Goal: Information Seeking & Learning: Check status

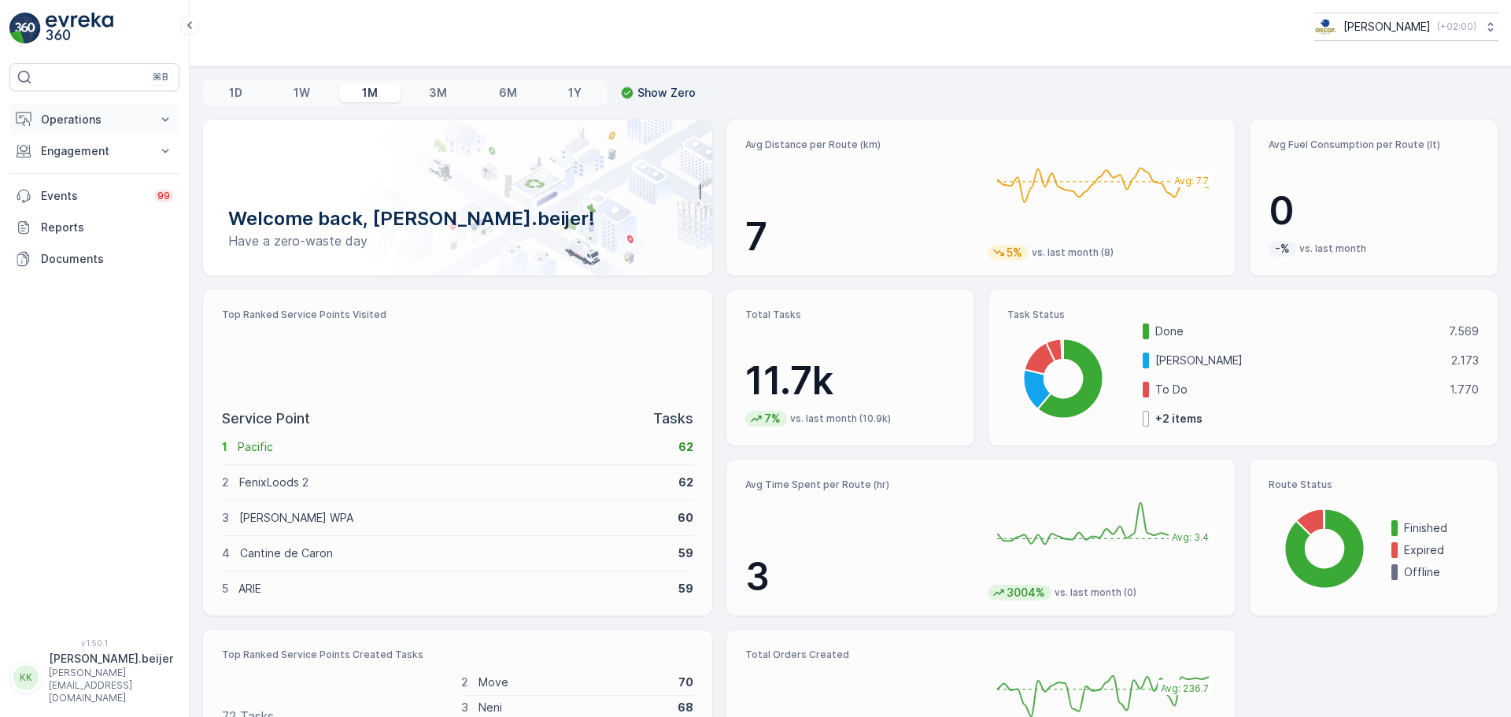
click at [87, 122] on p "Operations" at bounding box center [94, 120] width 107 height 16
click at [86, 191] on p "Routes & Tasks" at bounding box center [80, 191] width 81 height 16
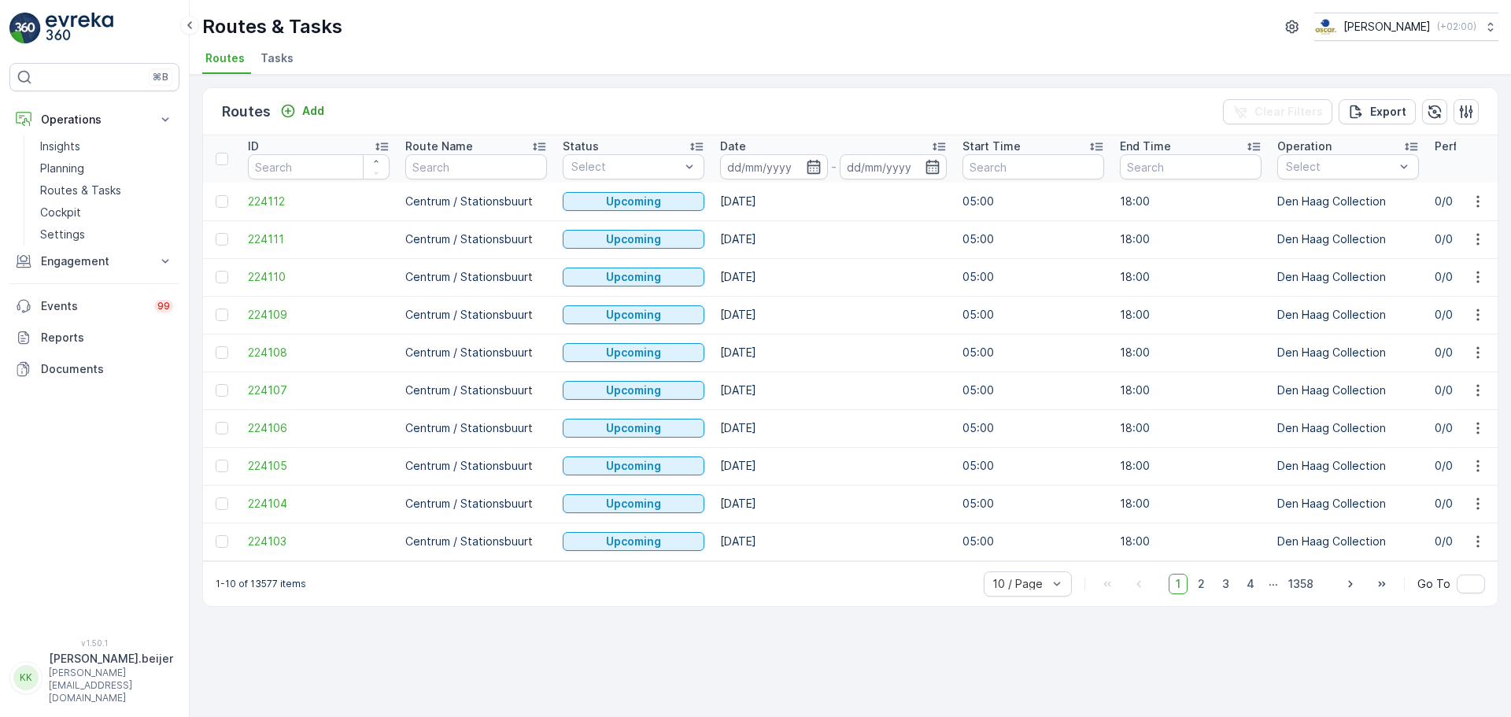
click at [279, 59] on span "Tasks" at bounding box center [277, 58] width 33 height 16
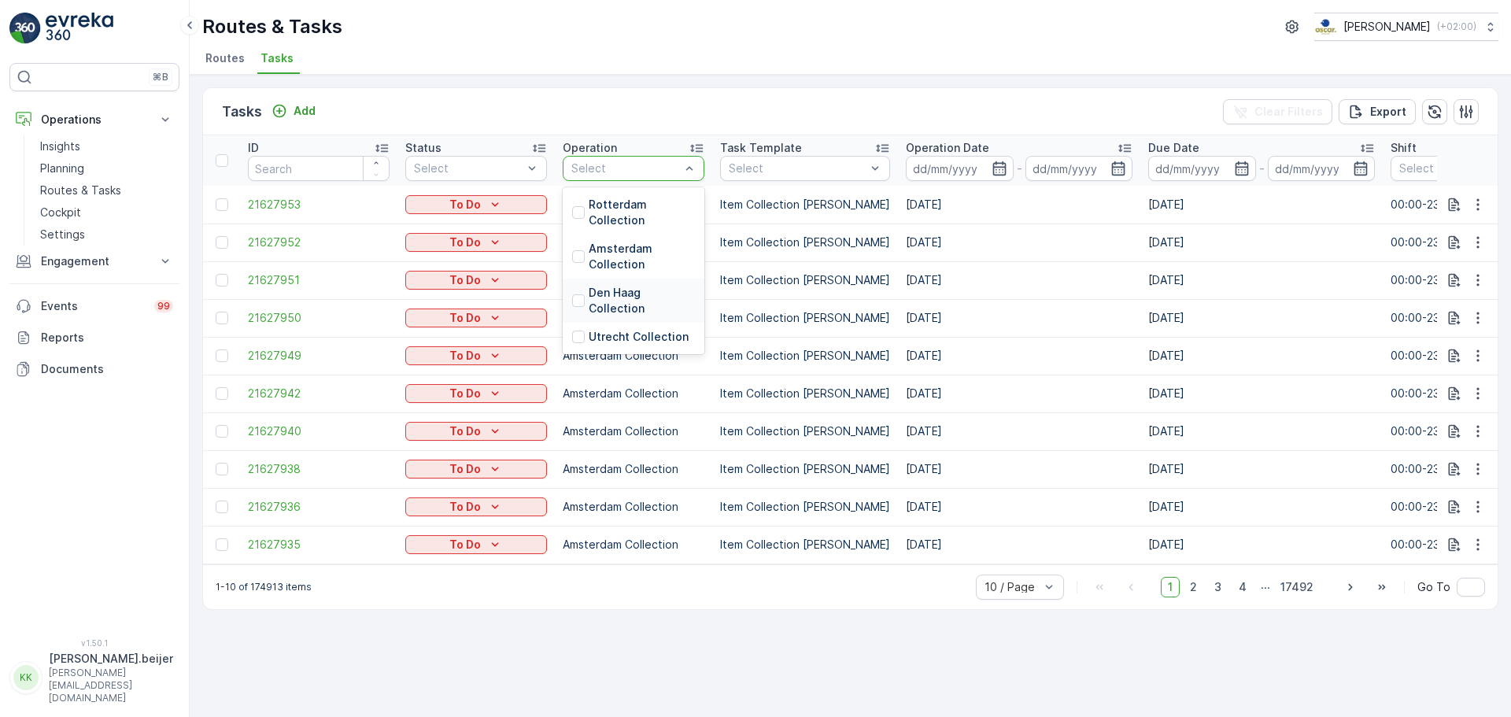
drag, startPoint x: 586, startPoint y: 178, endPoint x: 631, endPoint y: 458, distance: 283.8
click at [631, 458] on table "ID Status Select Operation 4 results available. Use Up and Down to choose optio…" at bounding box center [1433, 349] width 2460 height 429
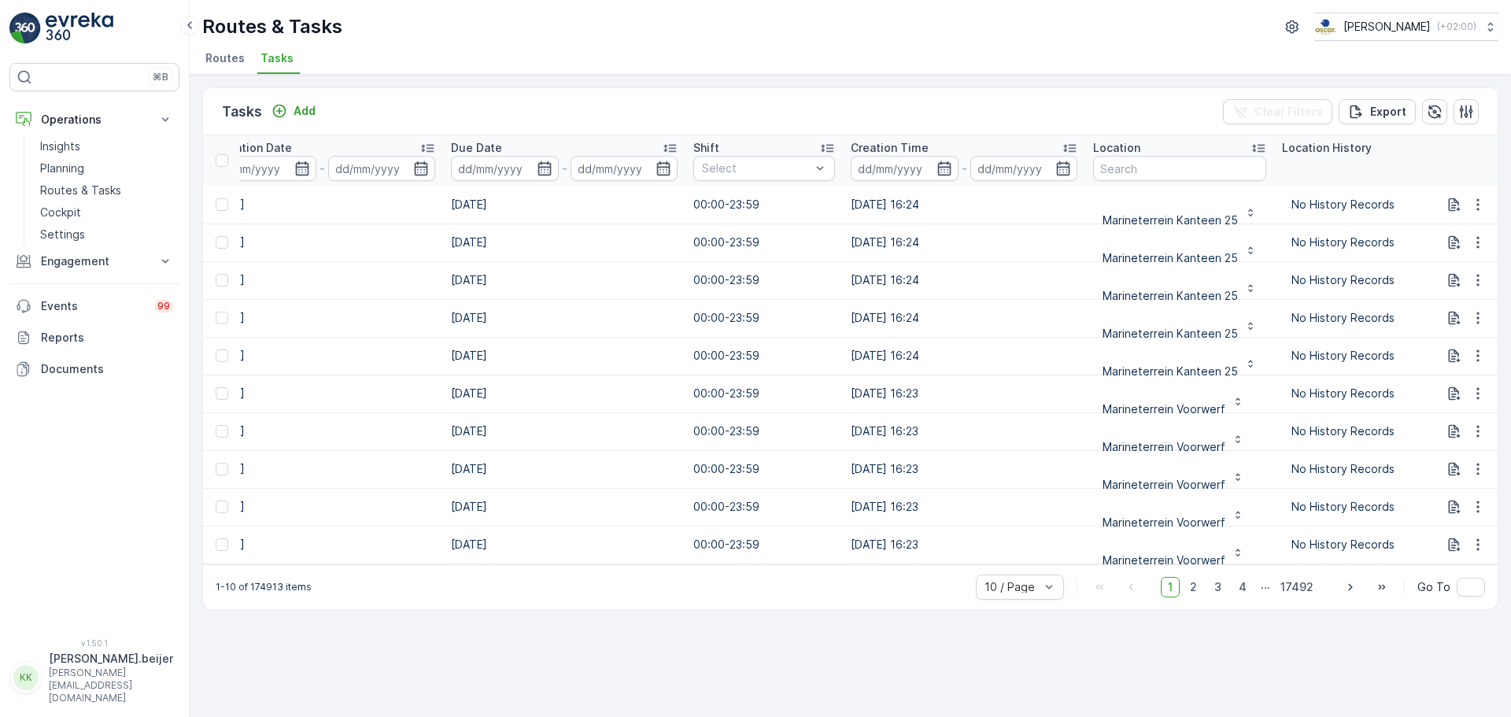
scroll to position [0, 698]
click at [1116, 158] on input "text" at bounding box center [1178, 168] width 173 height 25
type input "statie"
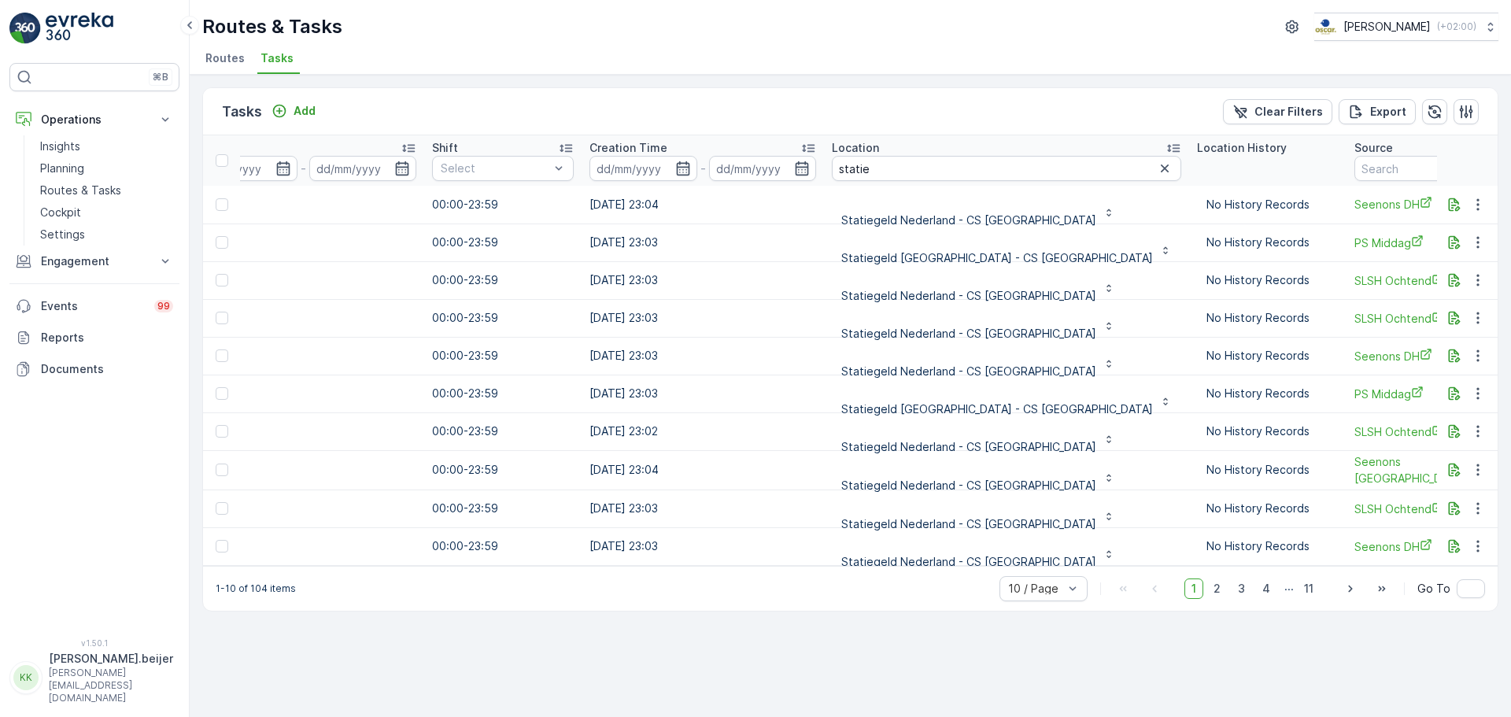
scroll to position [0, 959]
click at [893, 169] on input "statie" at bounding box center [1005, 168] width 349 height 25
type input "statiegeld Nederland - CS [GEOGRAPHIC_DATA]"
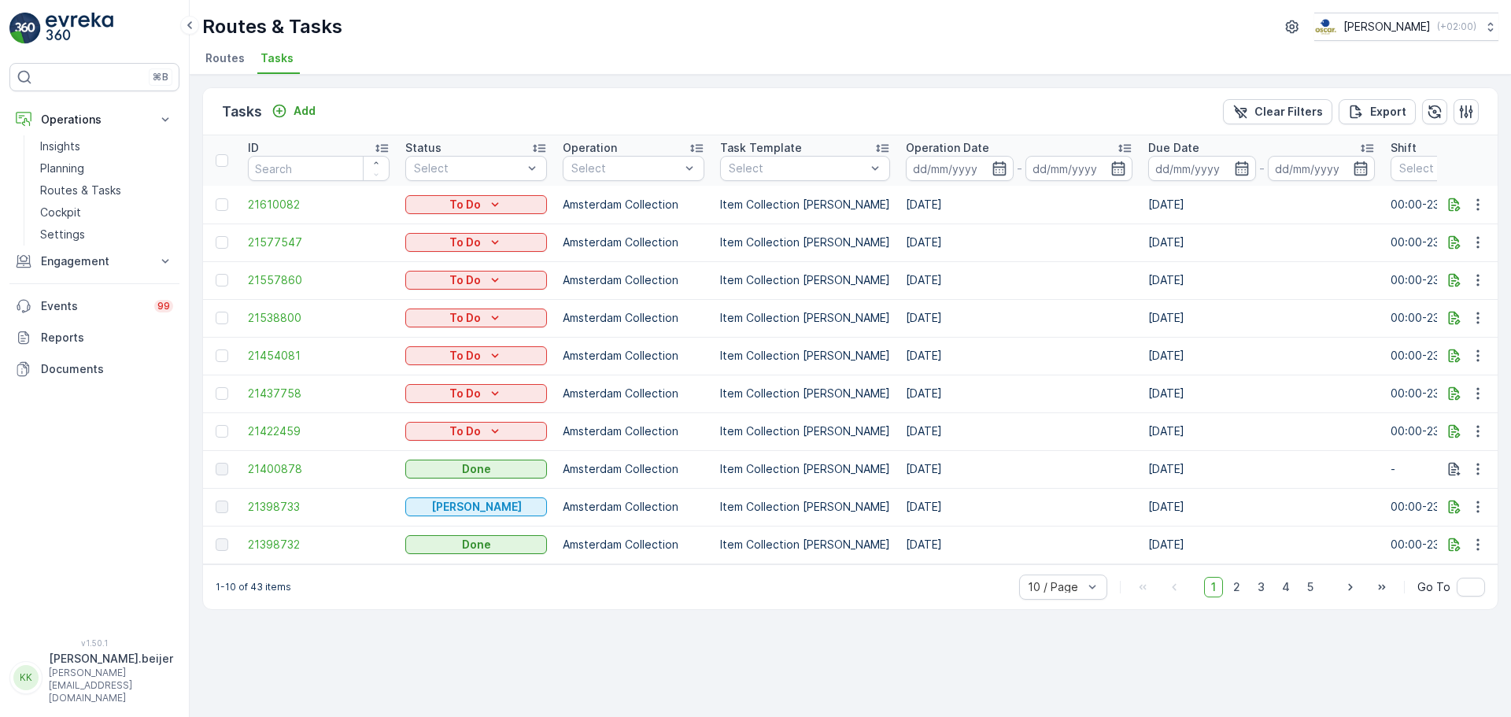
scroll to position [4, 0]
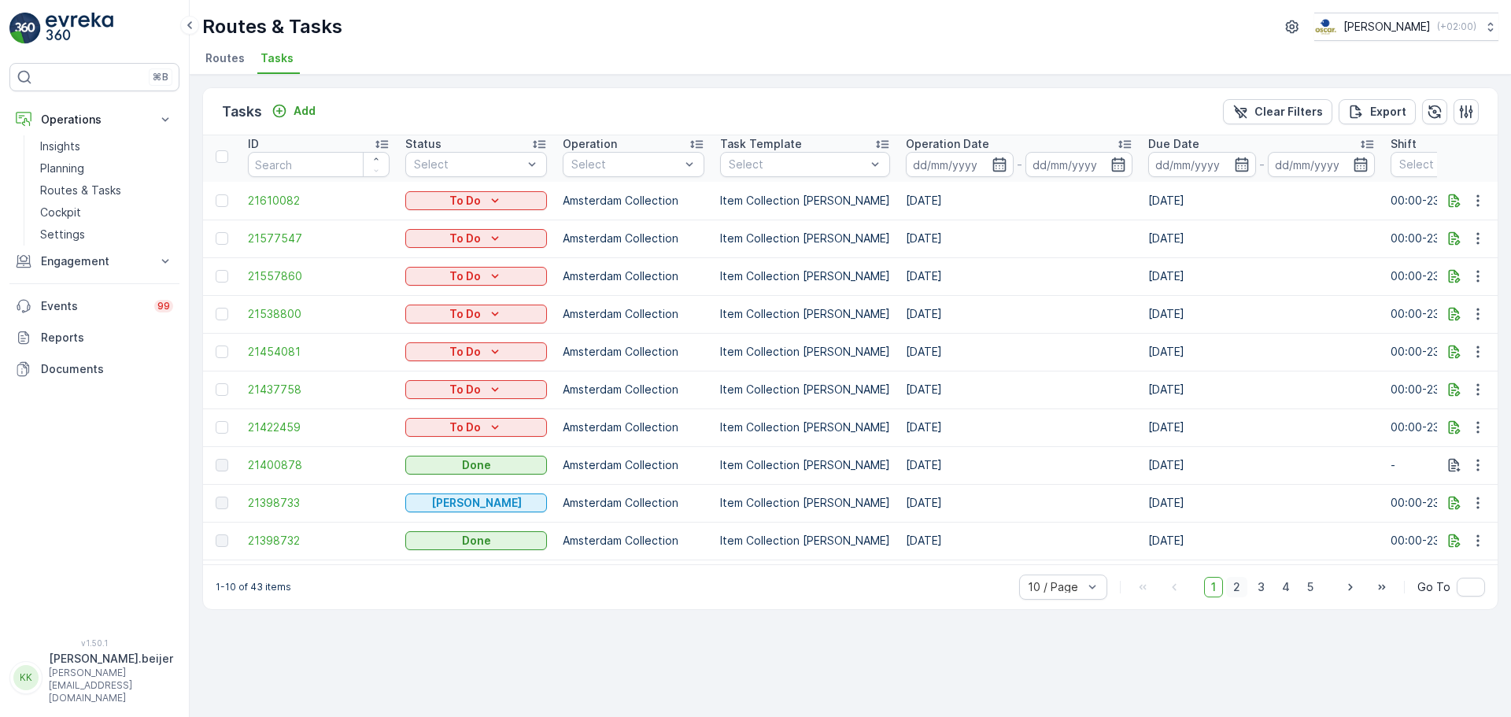
click at [1240, 597] on span "2" at bounding box center [1236, 587] width 21 height 20
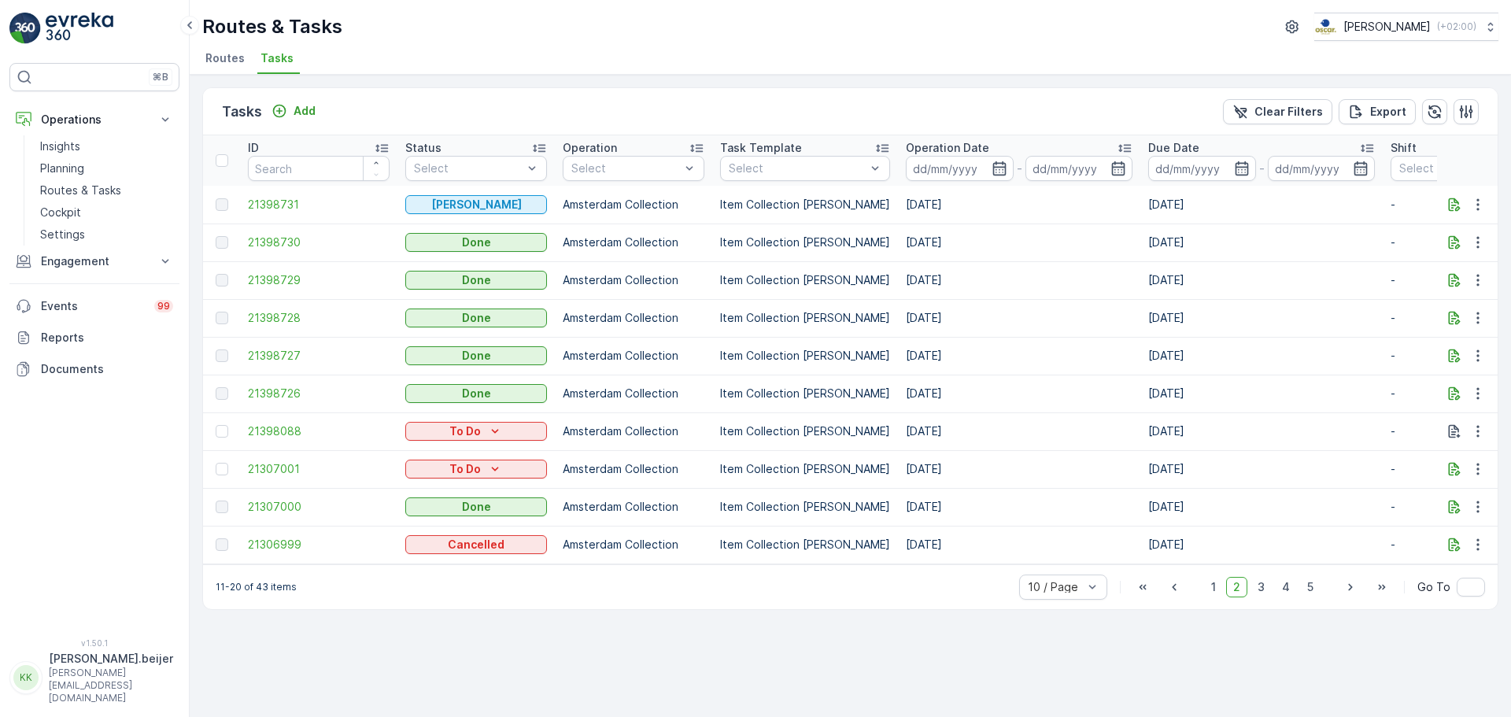
click at [591, 286] on p "Amsterdam Collection" at bounding box center [634, 280] width 142 height 16
click at [774, 279] on p "Item Collection [PERSON_NAME]" at bounding box center [805, 280] width 170 height 16
click at [945, 277] on td "[DATE]" at bounding box center [1019, 280] width 242 height 38
click at [267, 283] on span "21398729" at bounding box center [319, 280] width 142 height 16
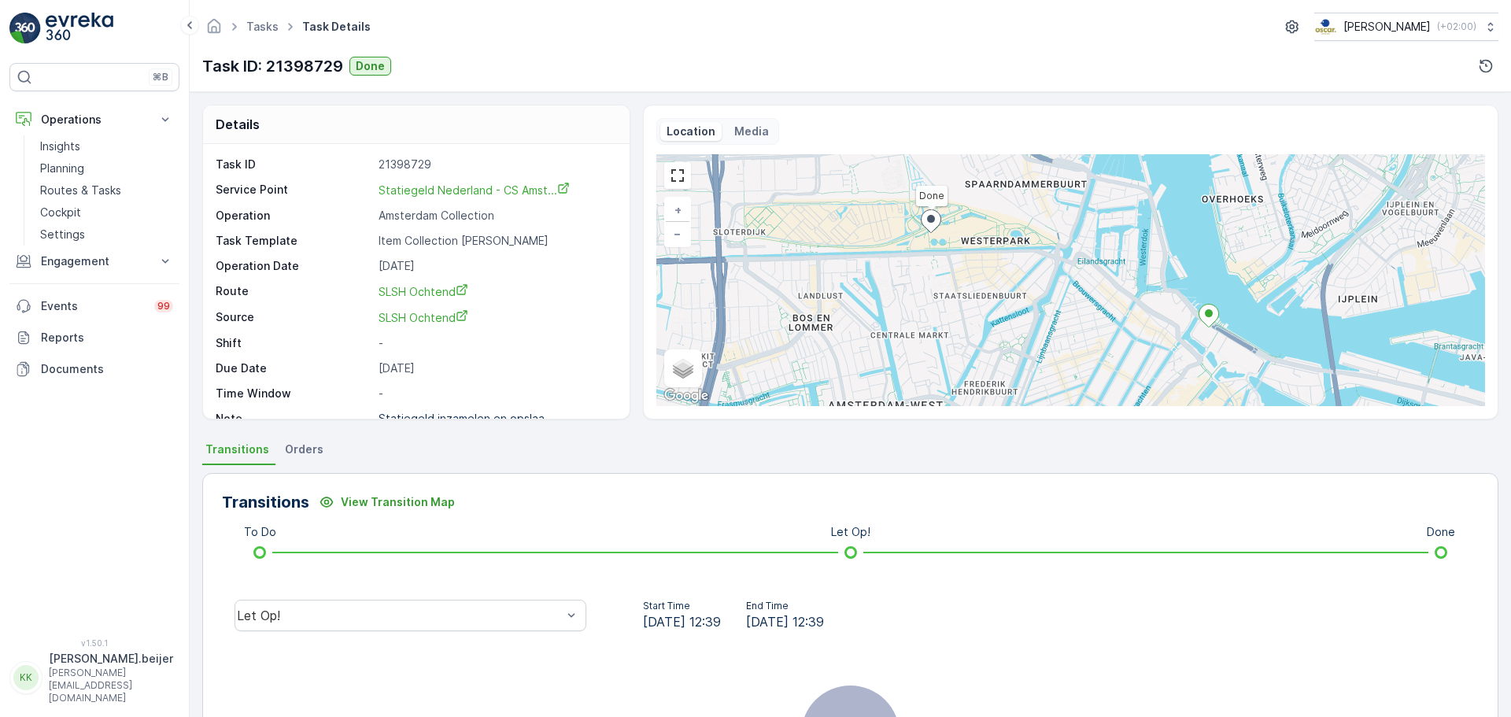
scroll to position [197, 0]
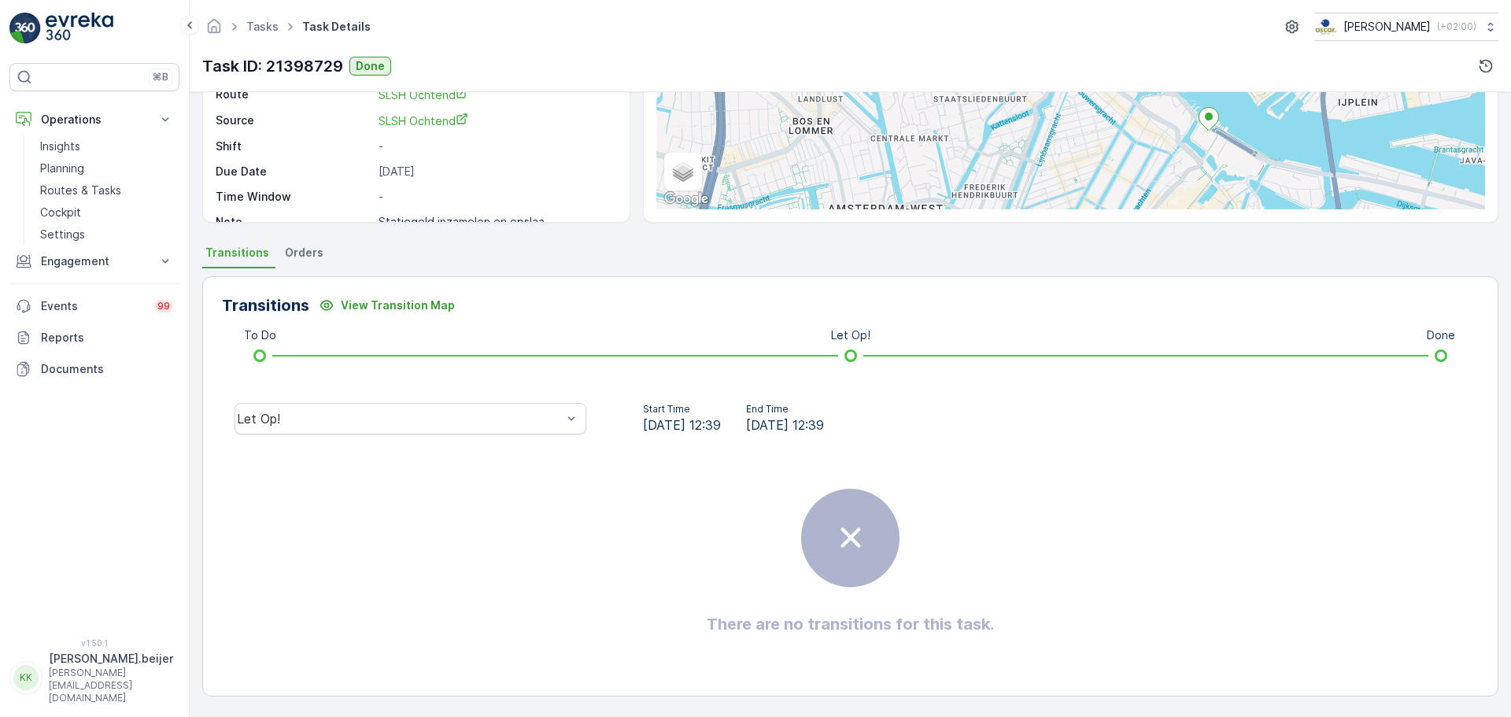
click at [293, 254] on span "Orders" at bounding box center [304, 253] width 39 height 16
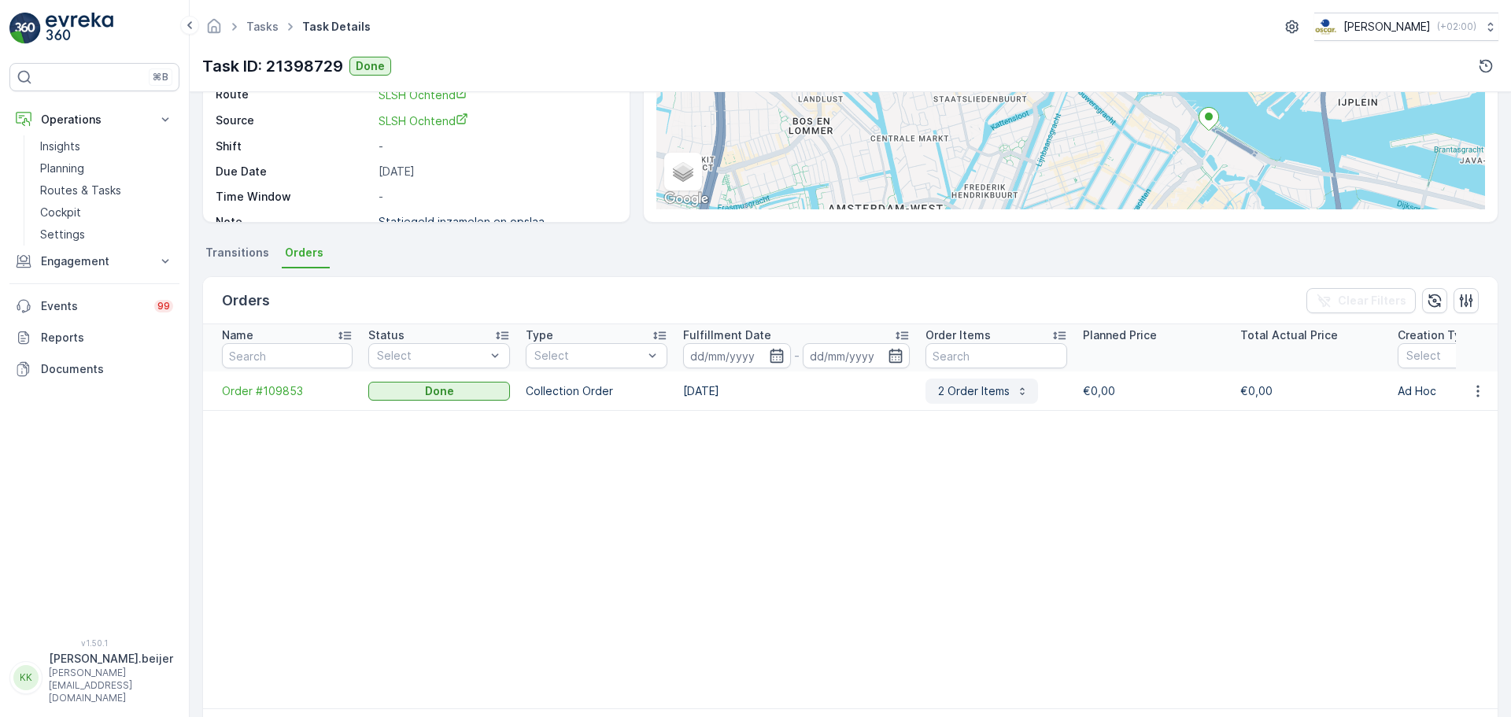
click at [1000, 394] on p "2 Order Items" at bounding box center [972, 391] width 75 height 16
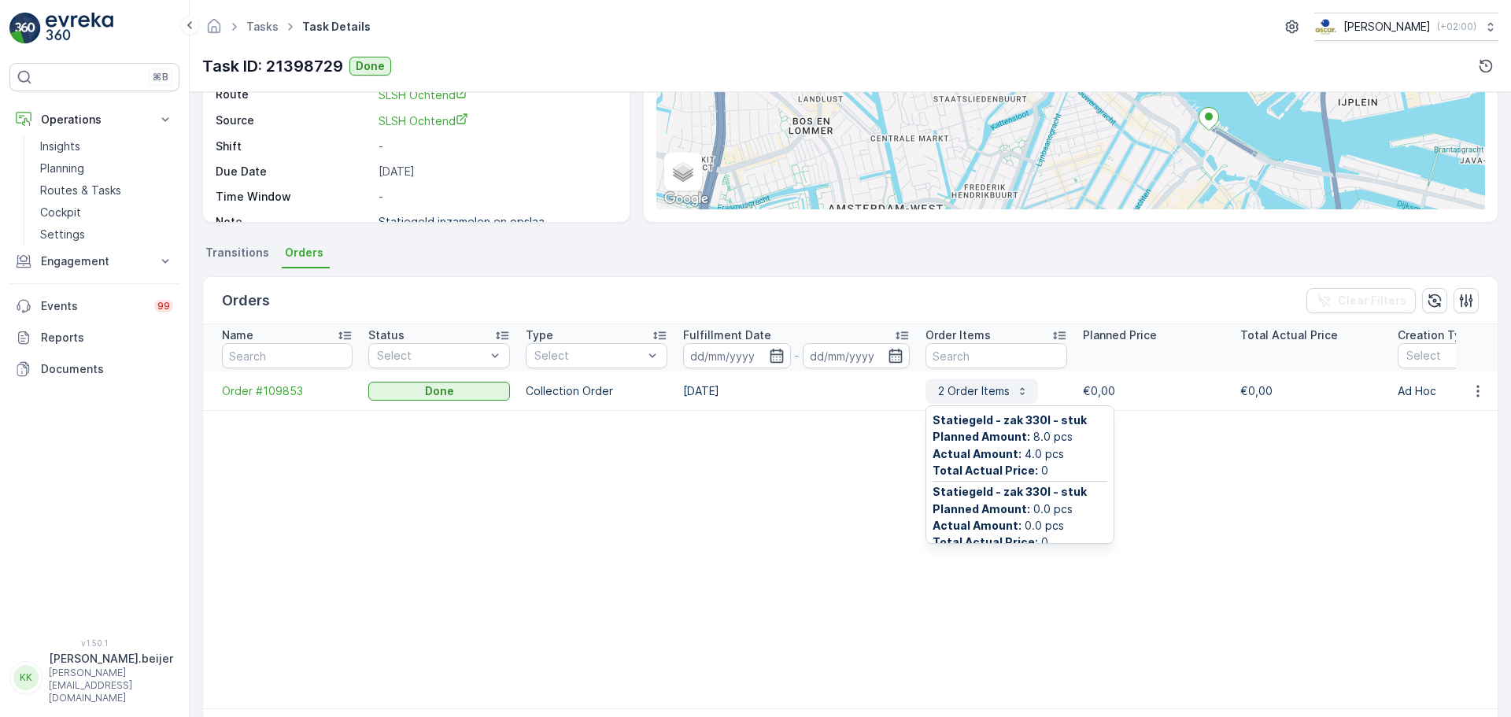
click at [1011, 388] on div "2 Order Items" at bounding box center [982, 391] width 94 height 16
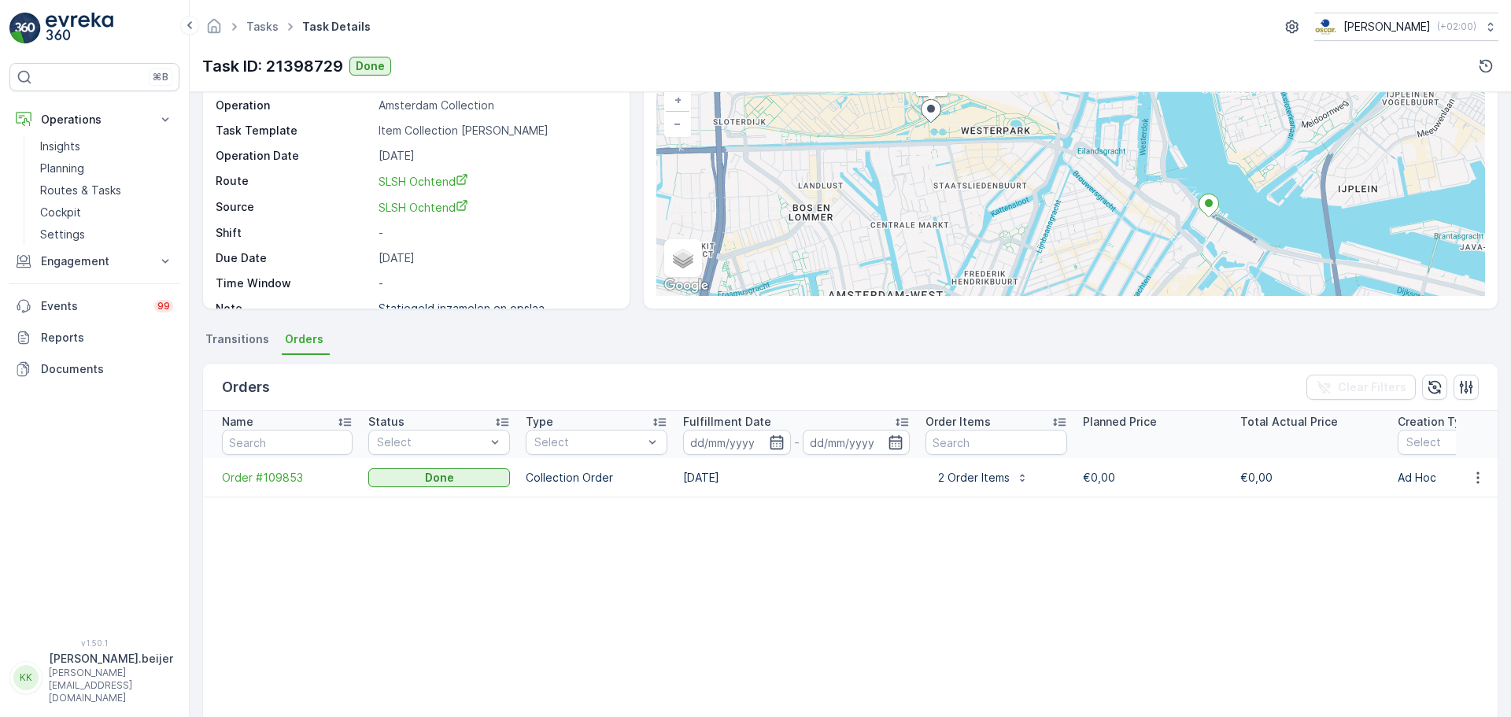
scroll to position [109, 0]
click at [1019, 486] on button "2 Order Items" at bounding box center [982, 478] width 113 height 25
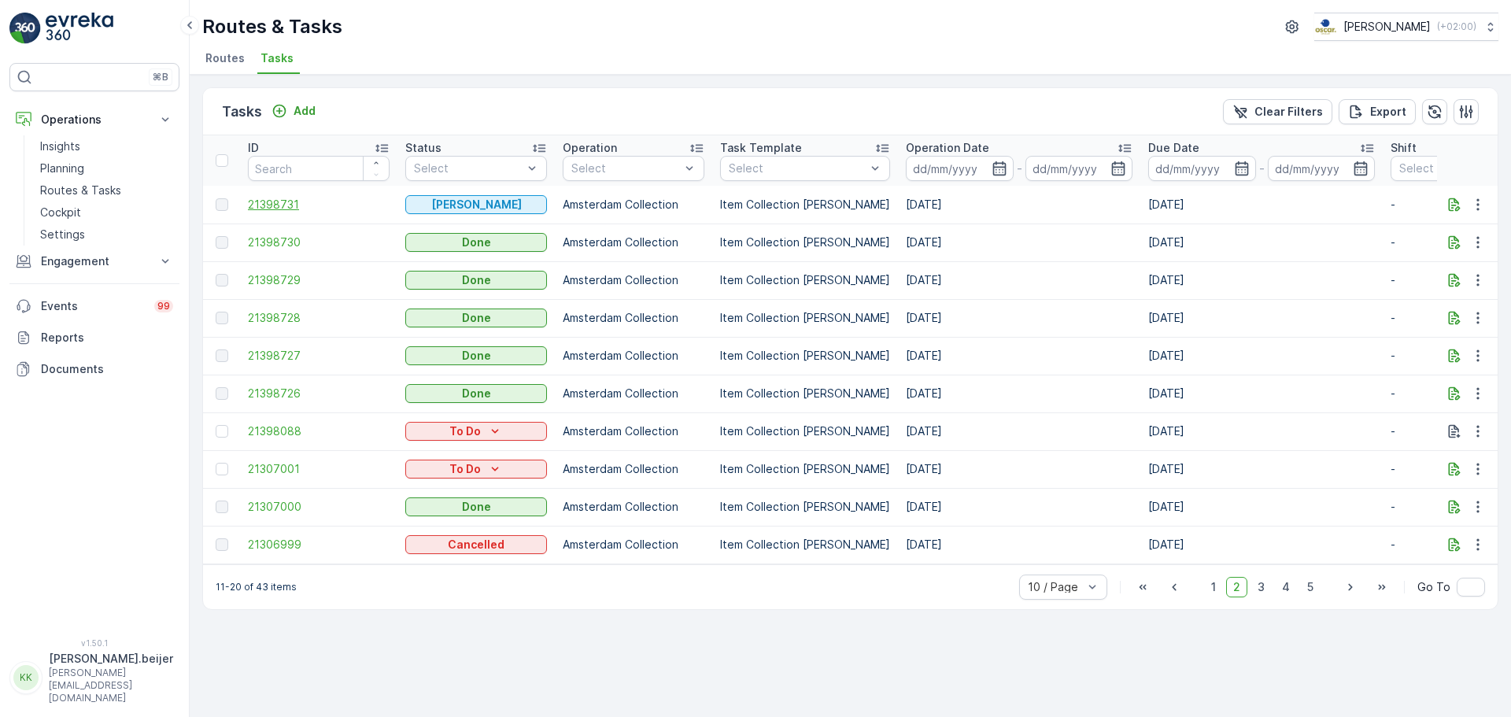
click at [279, 201] on span "21398731" at bounding box center [319, 205] width 142 height 16
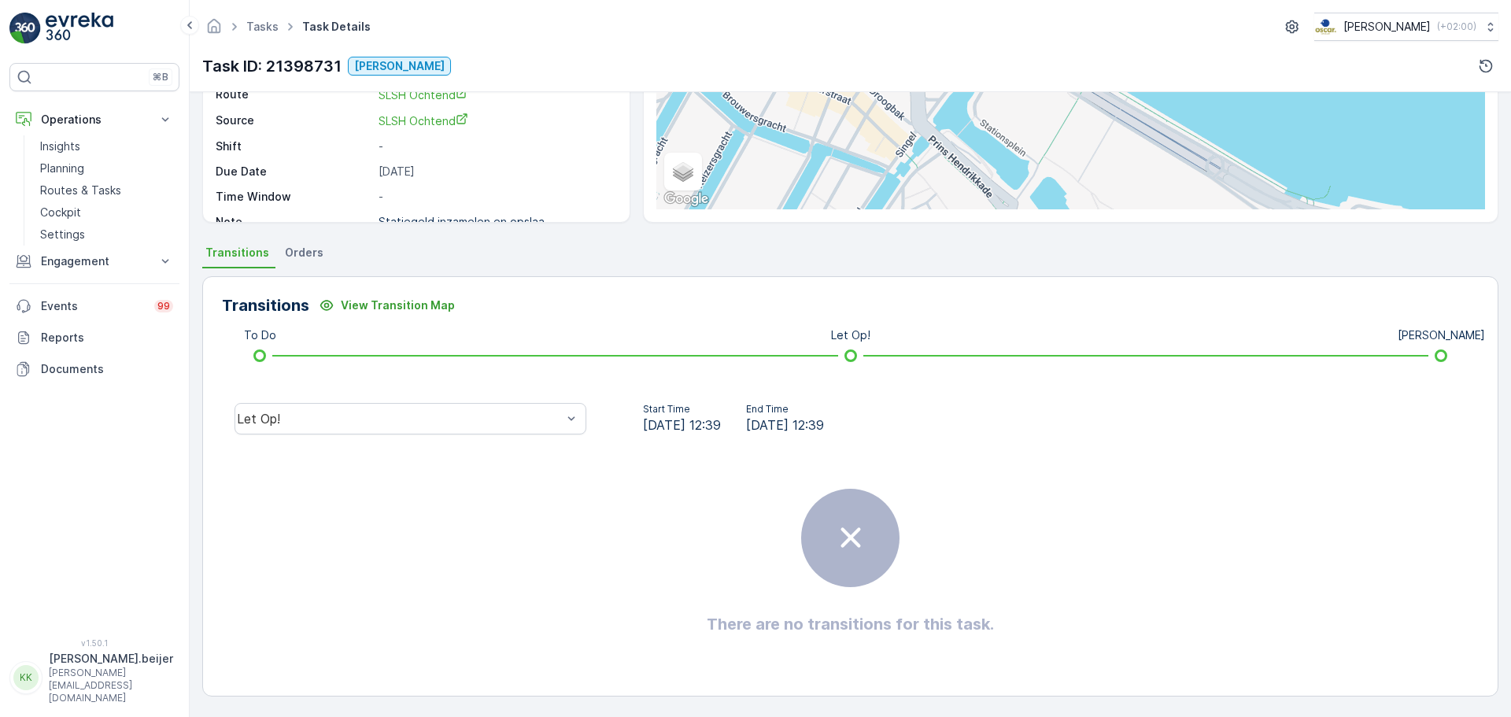
scroll to position [57, 0]
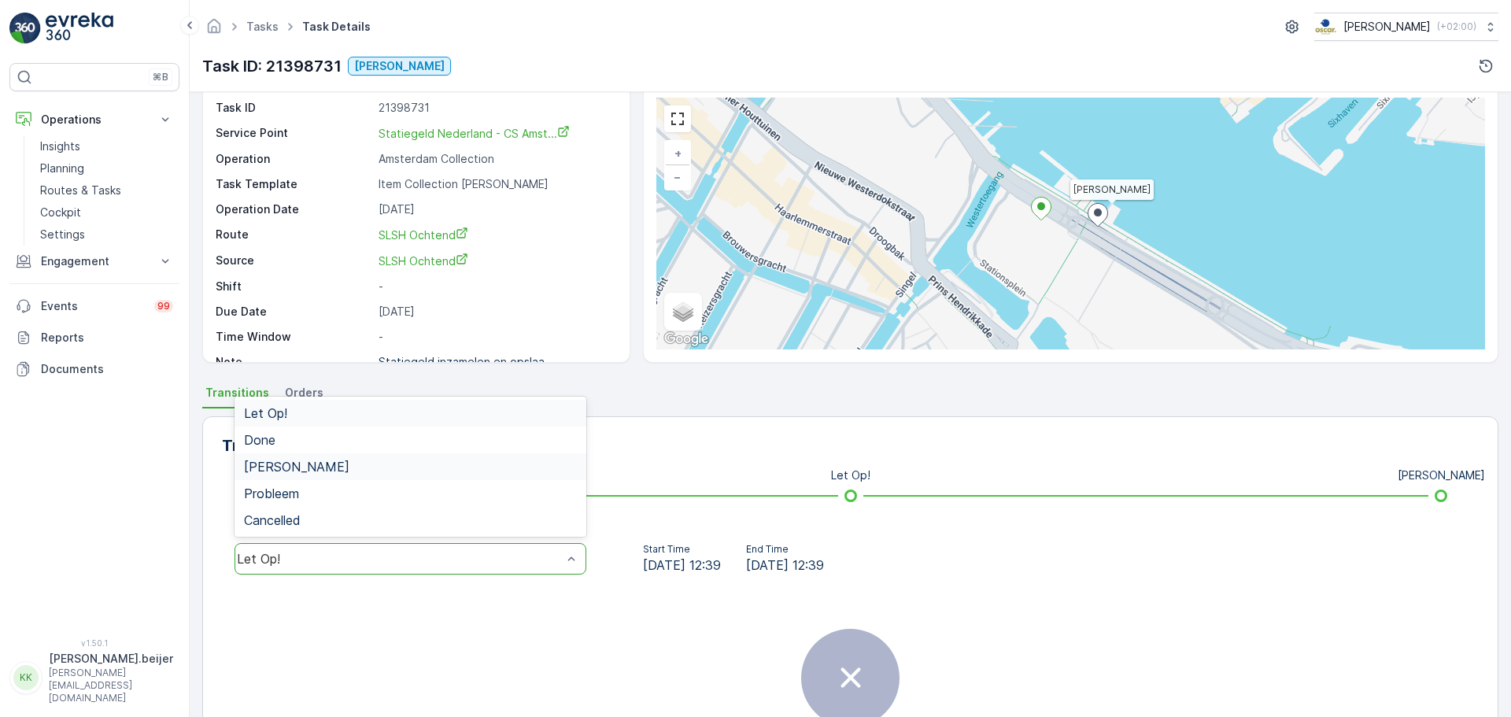
click at [282, 460] on span "[PERSON_NAME]" at bounding box center [296, 467] width 105 height 14
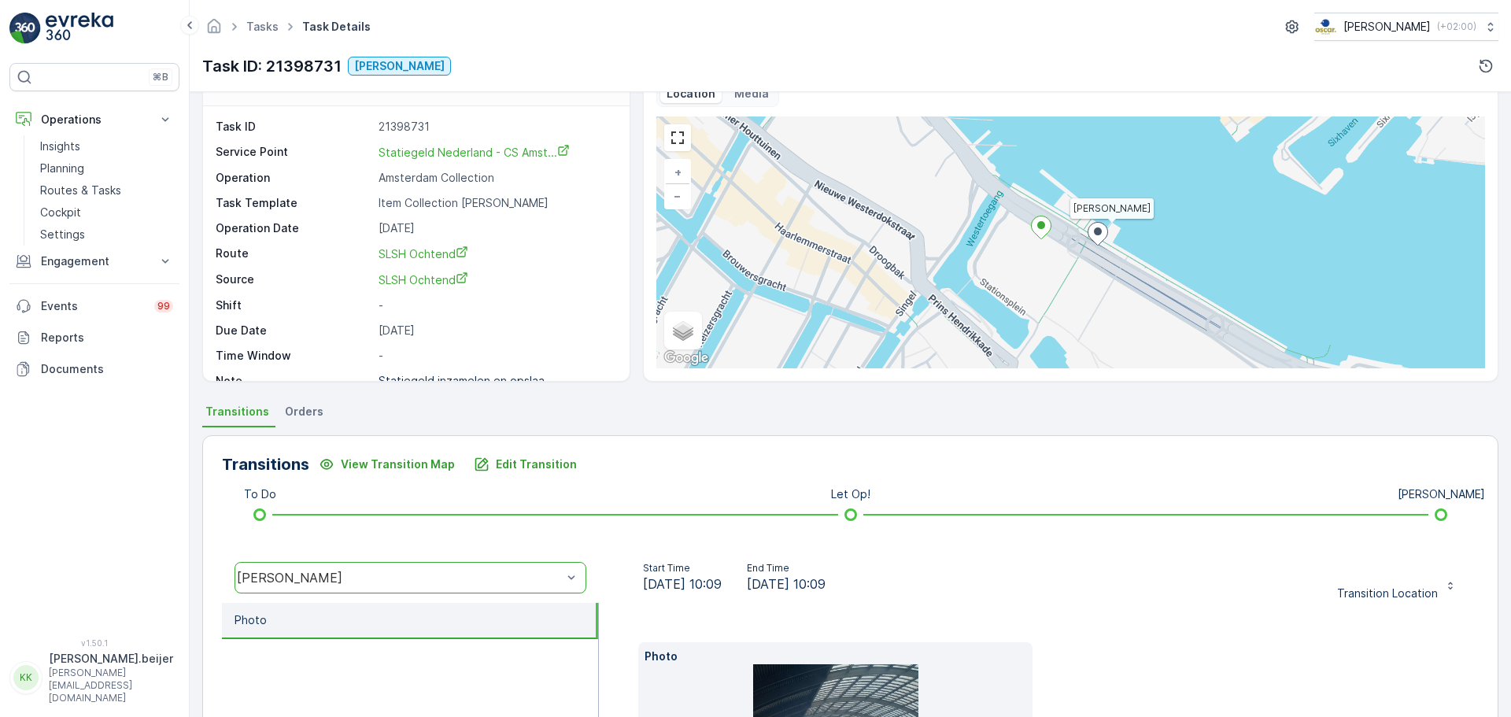
scroll to position [0, 0]
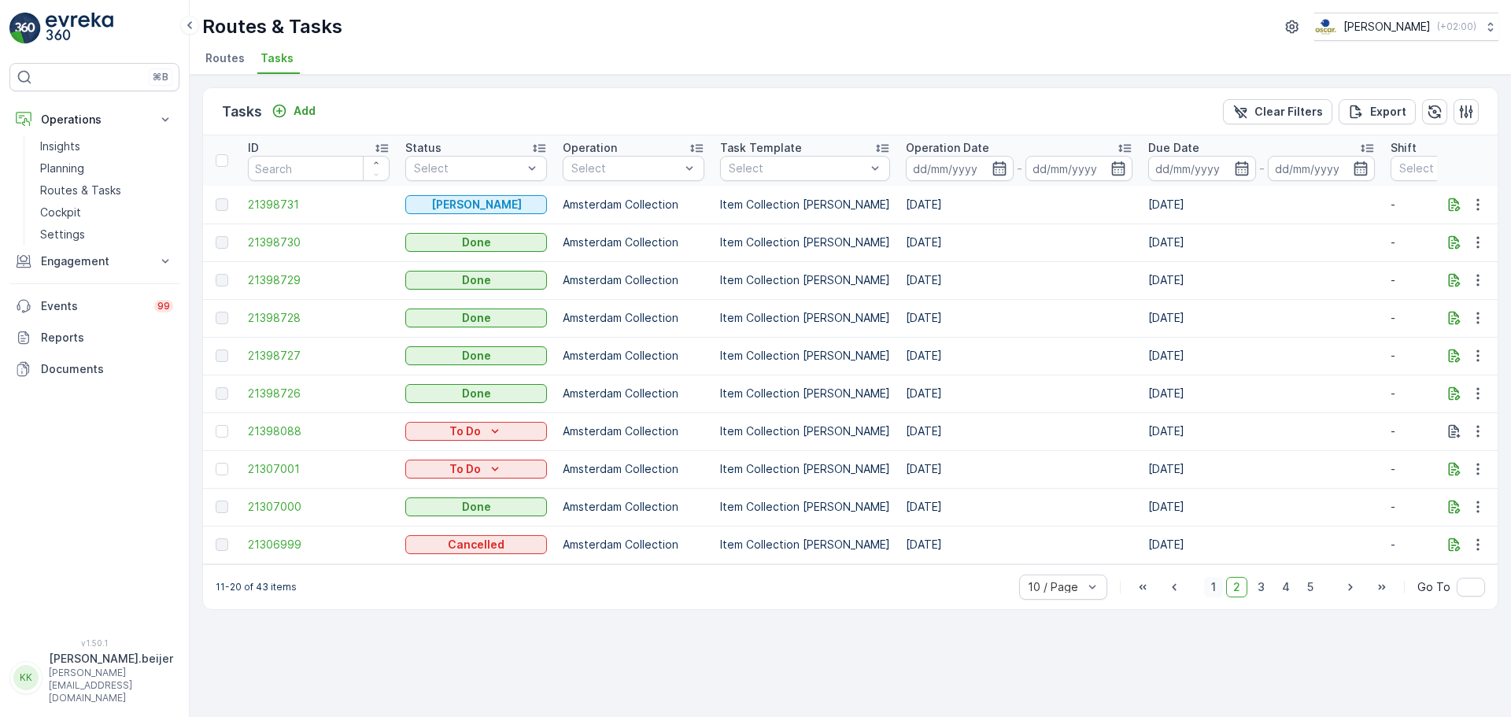
click at [1221, 597] on span "1" at bounding box center [1213, 587] width 19 height 20
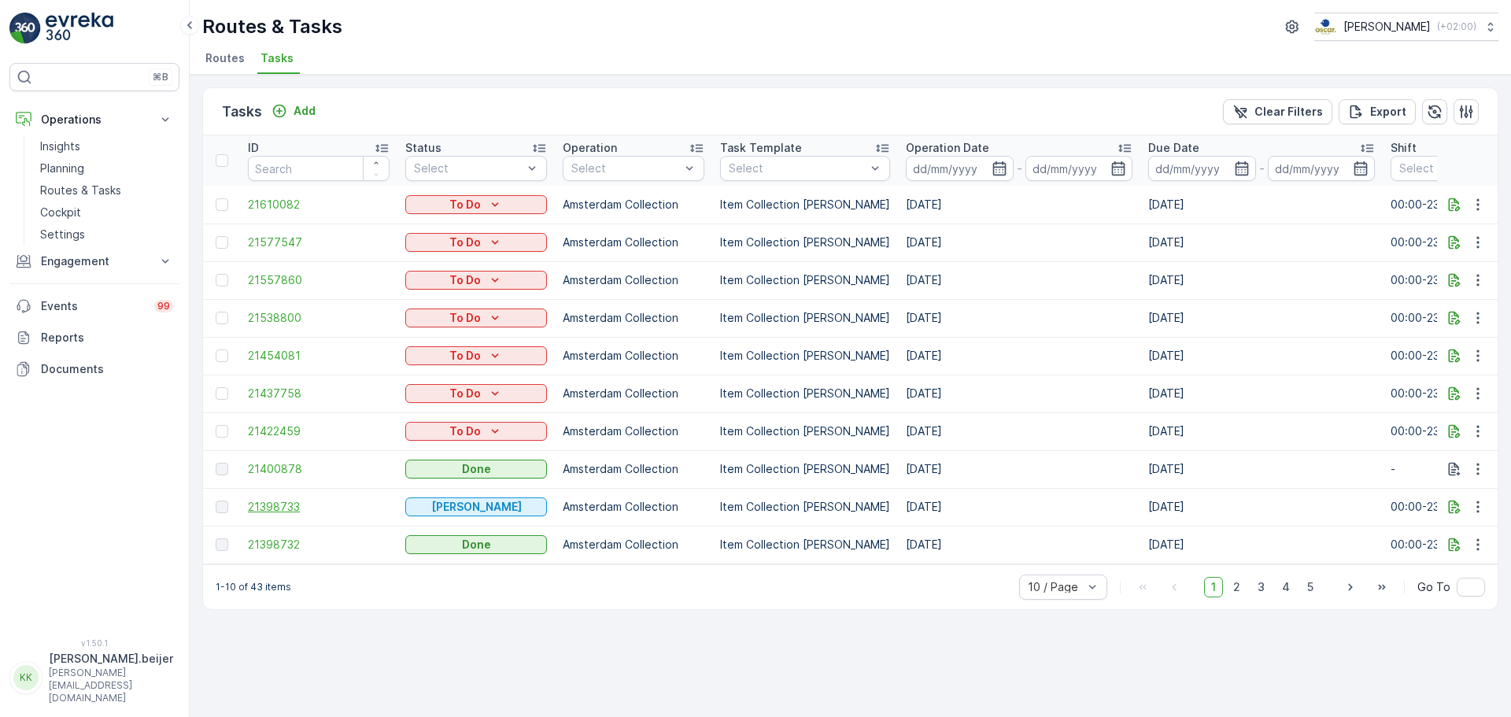
click at [283, 510] on span "21398733" at bounding box center [319, 507] width 142 height 16
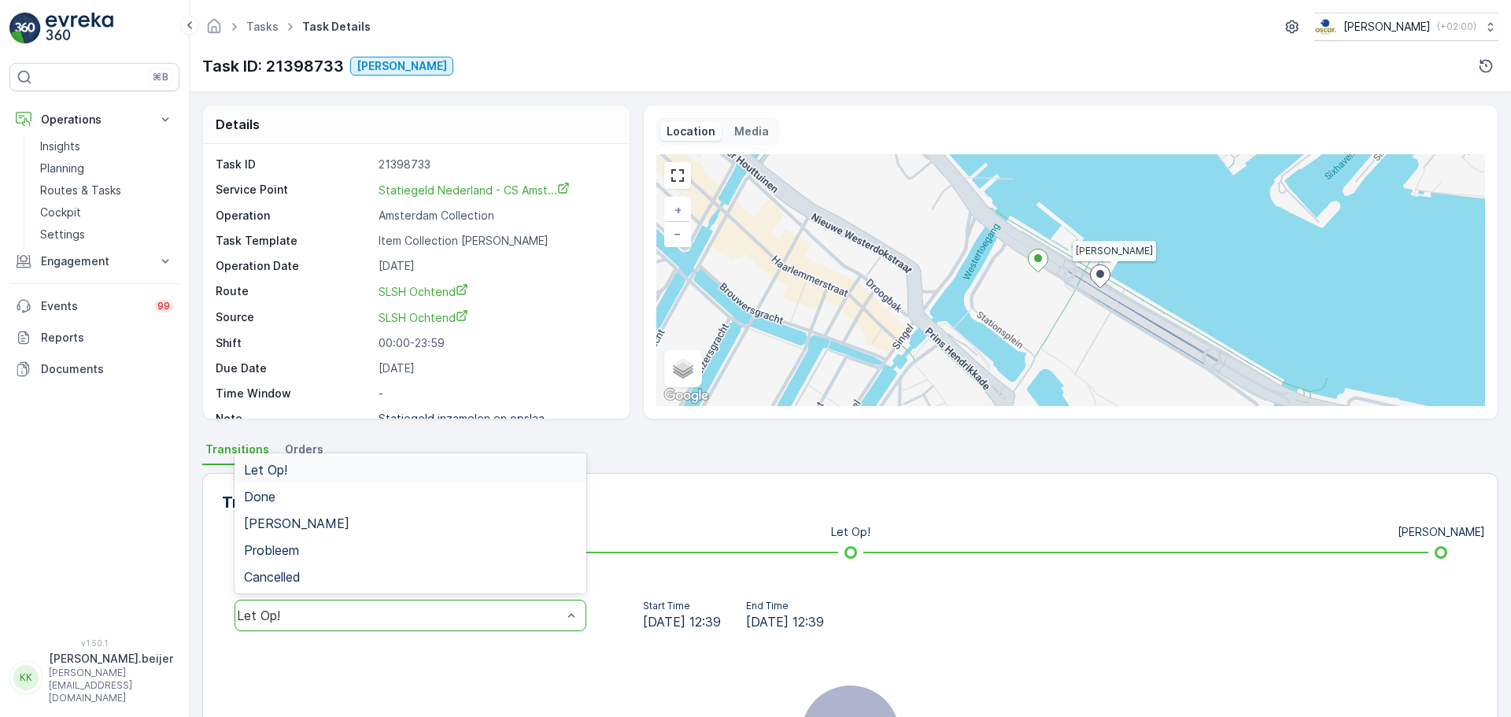
drag, startPoint x: 436, startPoint y: 606, endPoint x: 445, endPoint y: 619, distance: 15.7
click at [445, 619] on div "Let Op!" at bounding box center [411, 615] width 352 height 31
click at [308, 529] on span "[PERSON_NAME]" at bounding box center [296, 523] width 105 height 14
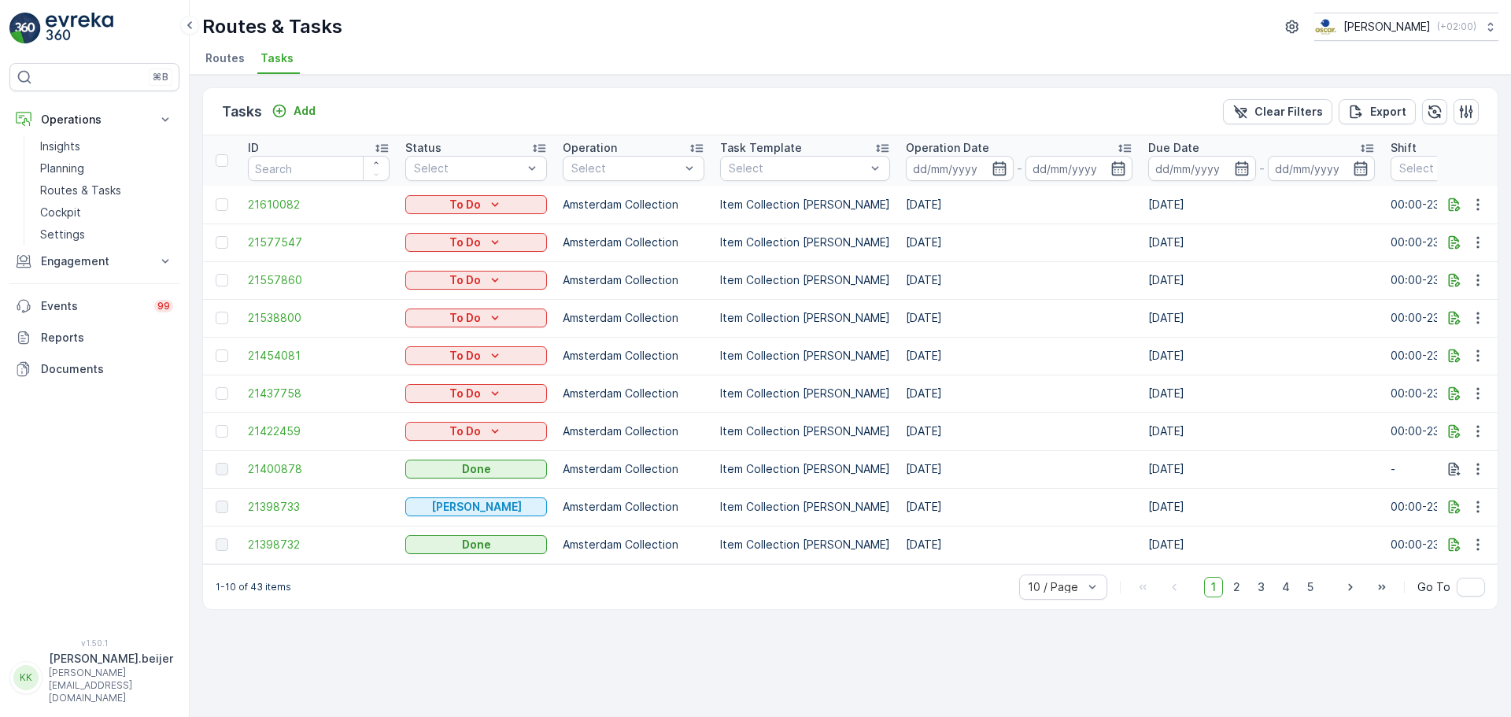
scroll to position [0, 17]
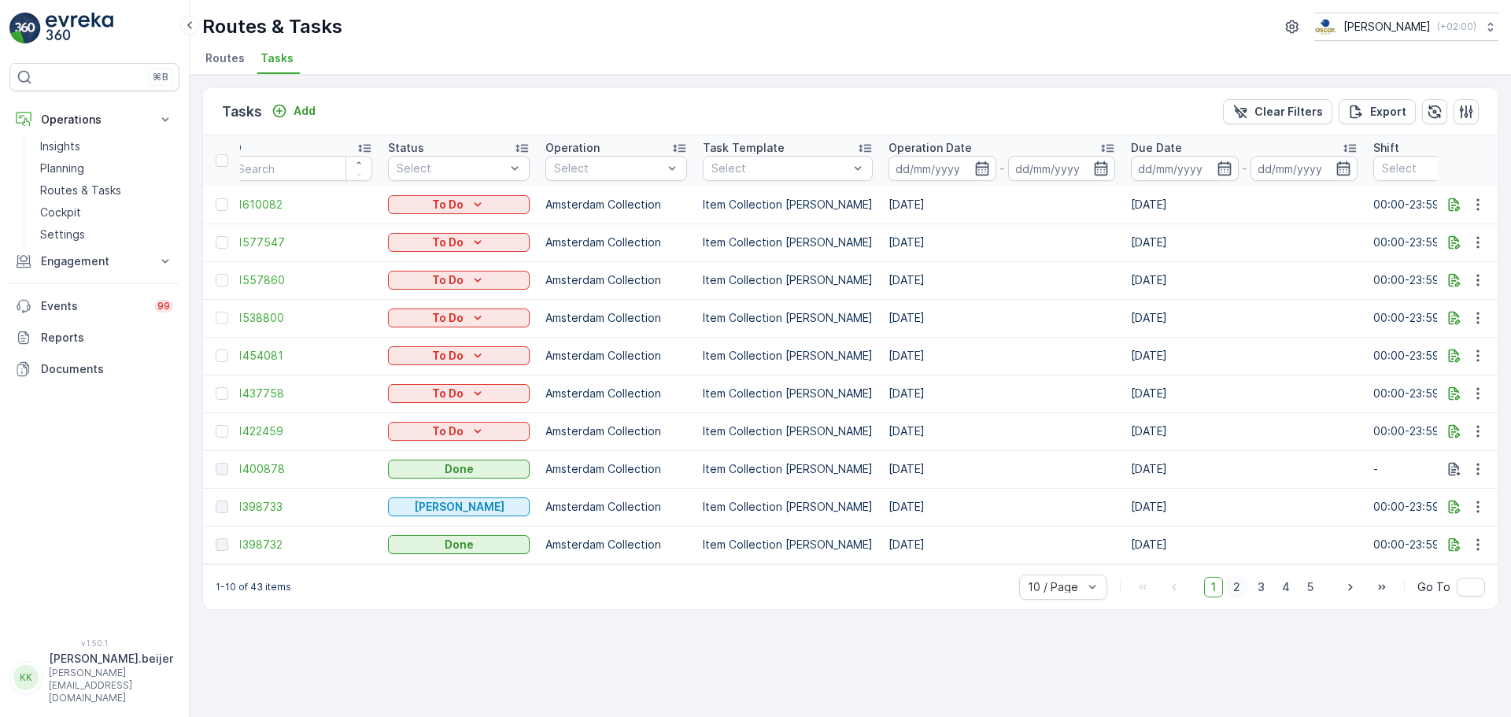
click at [1240, 597] on span "2" at bounding box center [1236, 587] width 21 height 20
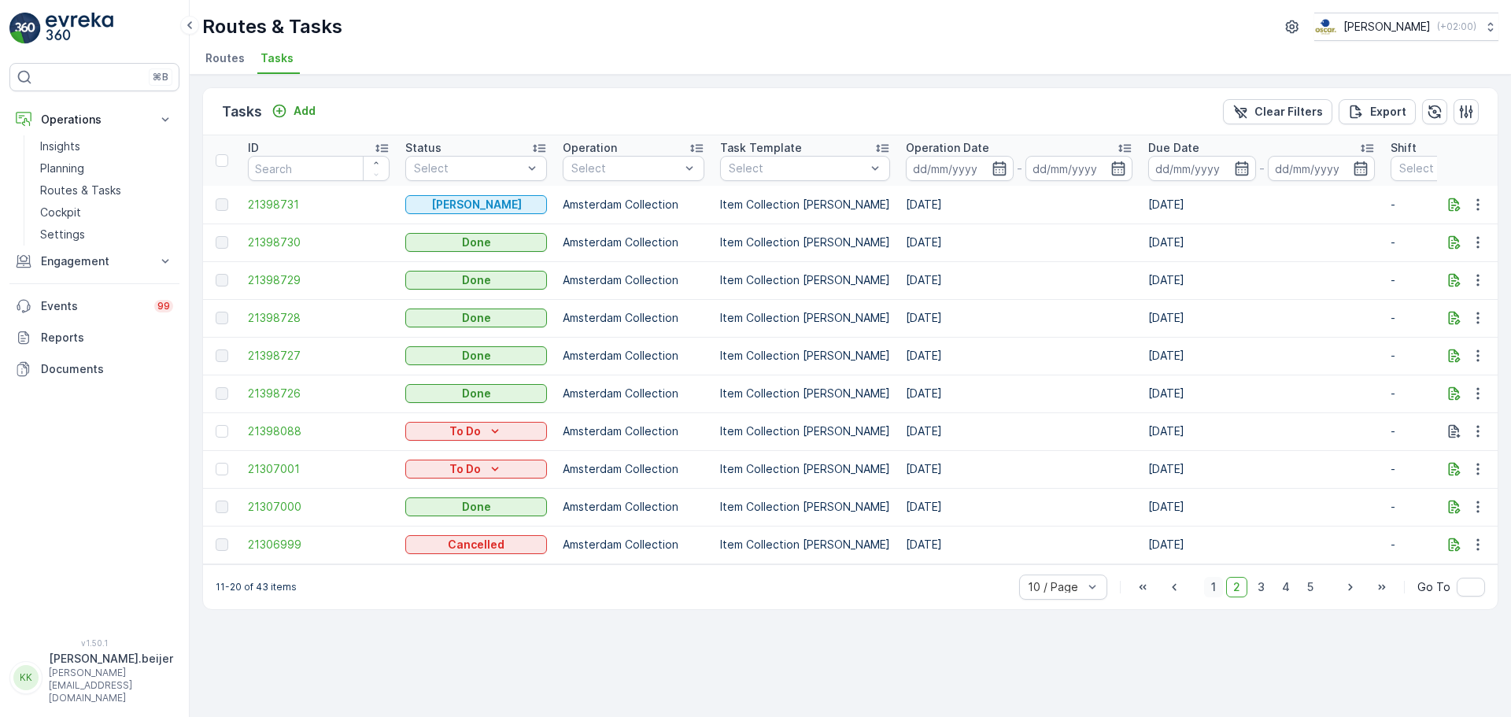
click at [1216, 597] on span "1" at bounding box center [1213, 587] width 19 height 20
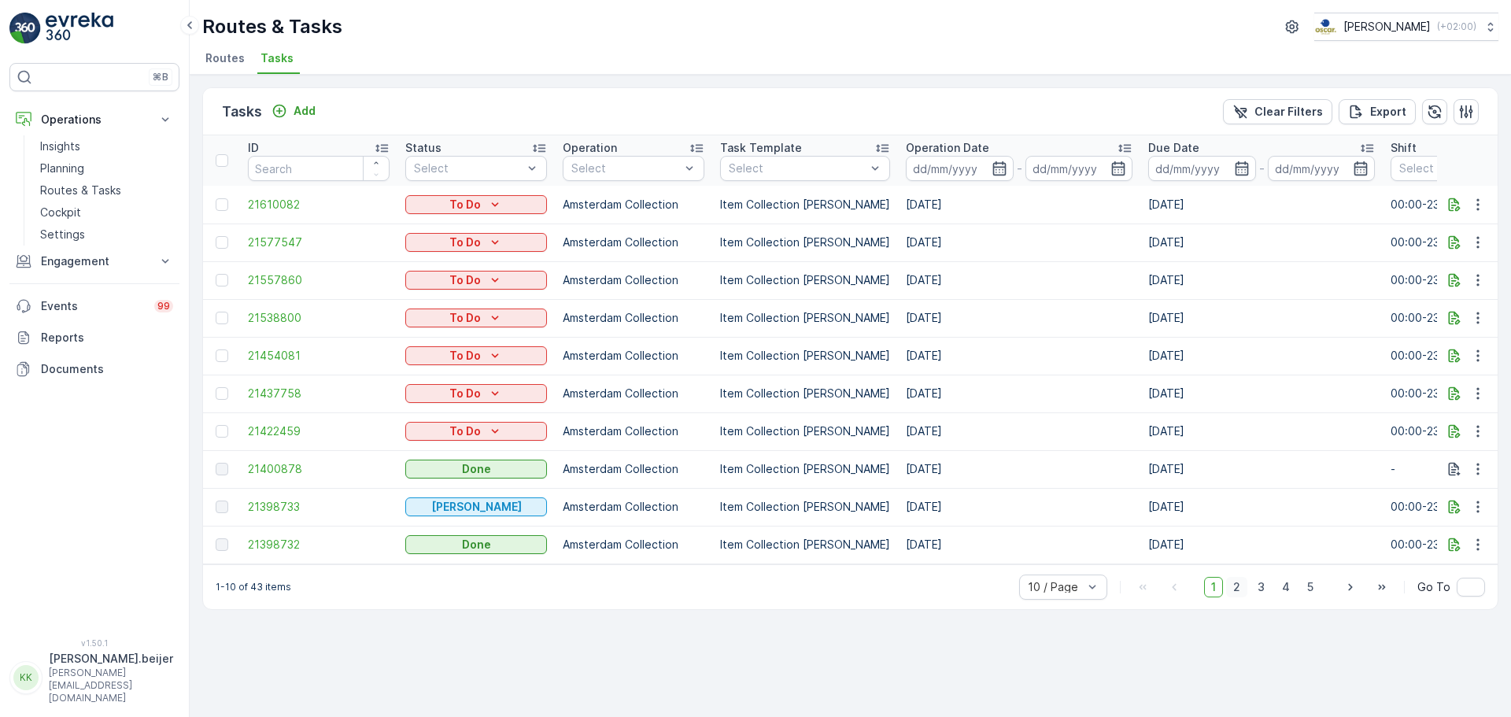
click at [1239, 595] on span "2" at bounding box center [1236, 587] width 21 height 20
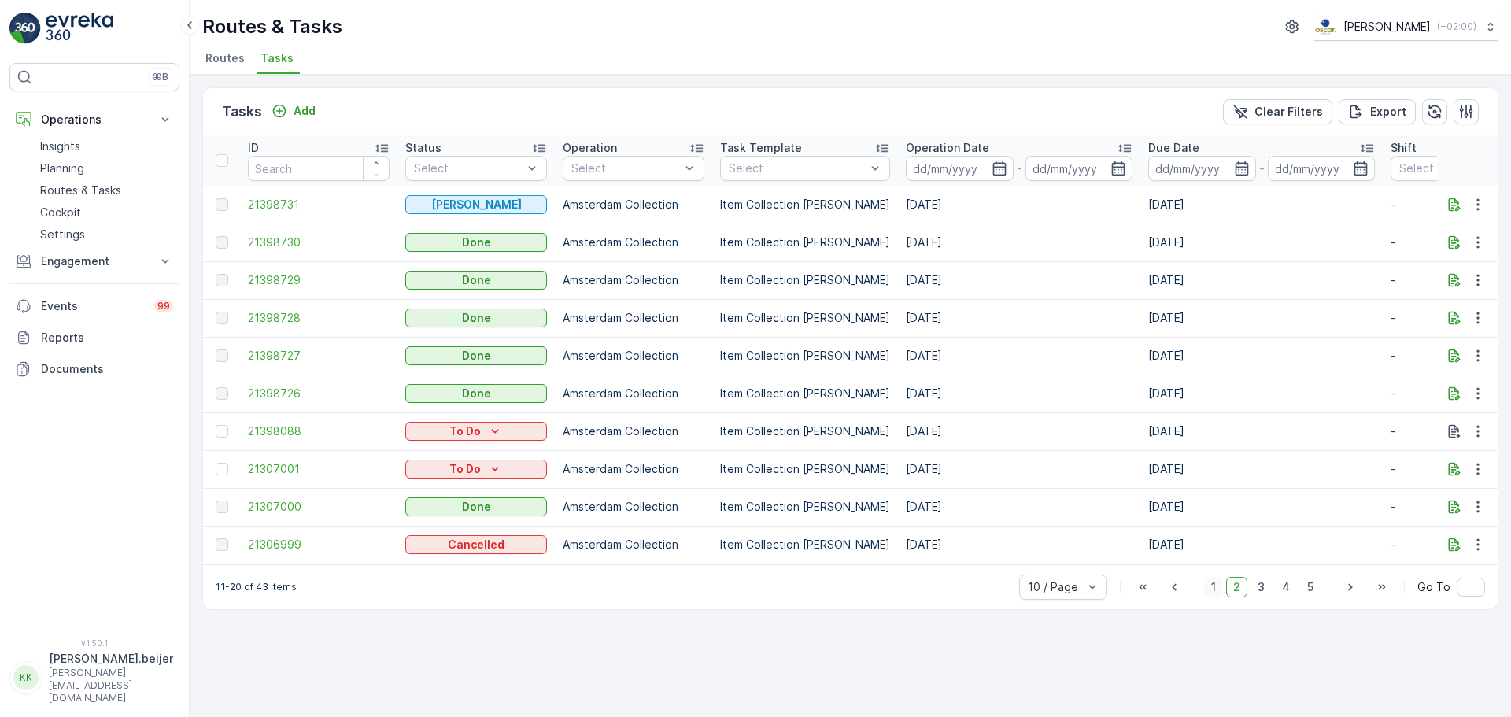
click at [1210, 590] on span "1" at bounding box center [1213, 587] width 19 height 20
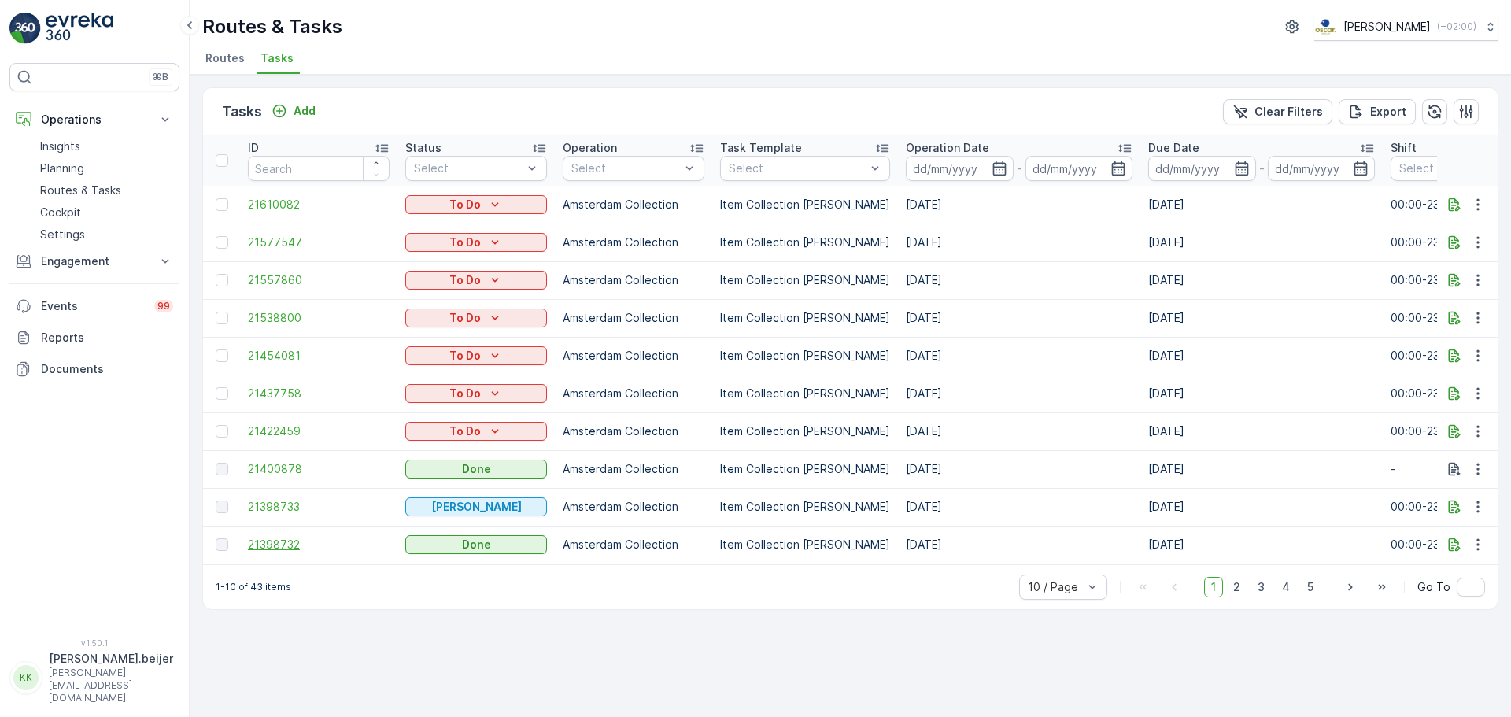
click at [272, 543] on span "21398732" at bounding box center [319, 545] width 142 height 16
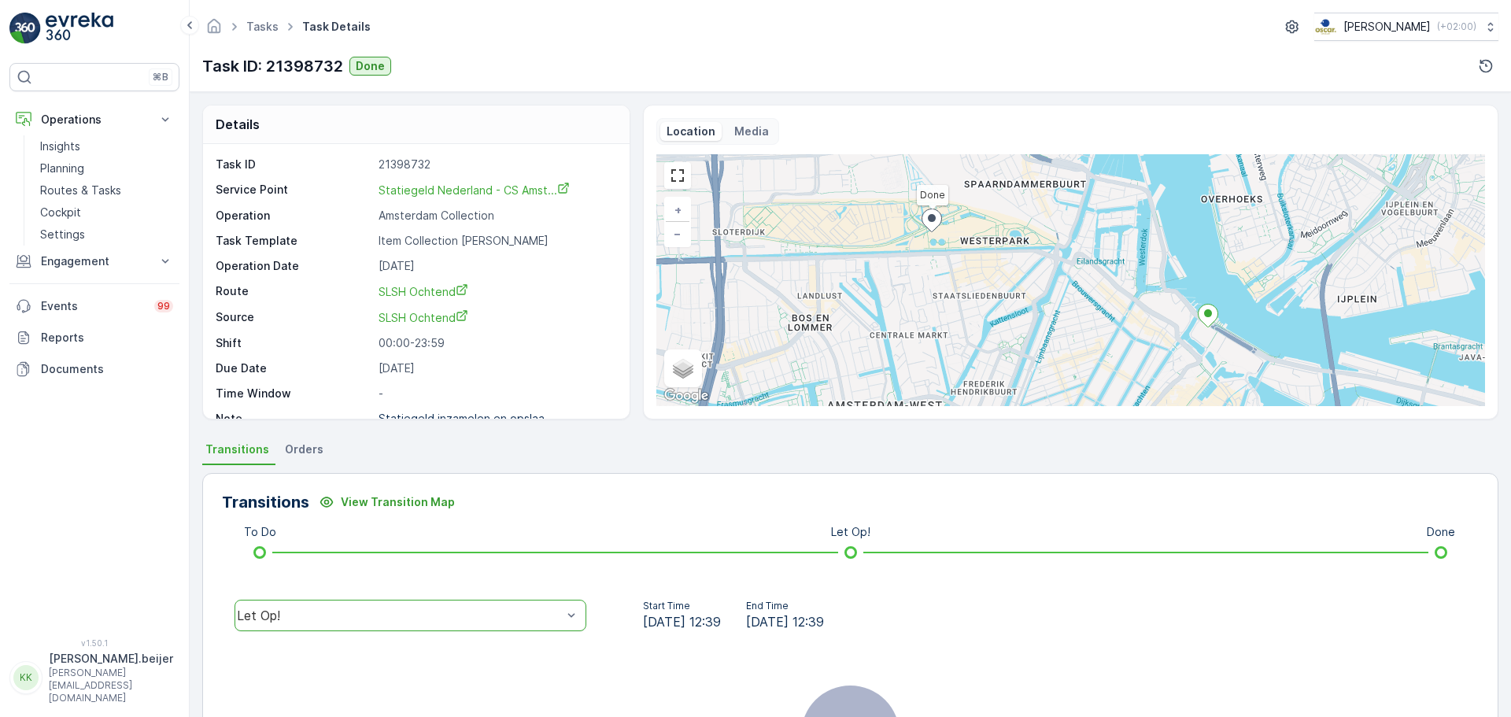
click at [550, 619] on div "Let Op!" at bounding box center [399, 615] width 325 height 14
click at [292, 453] on span "Orders" at bounding box center [304, 450] width 39 height 16
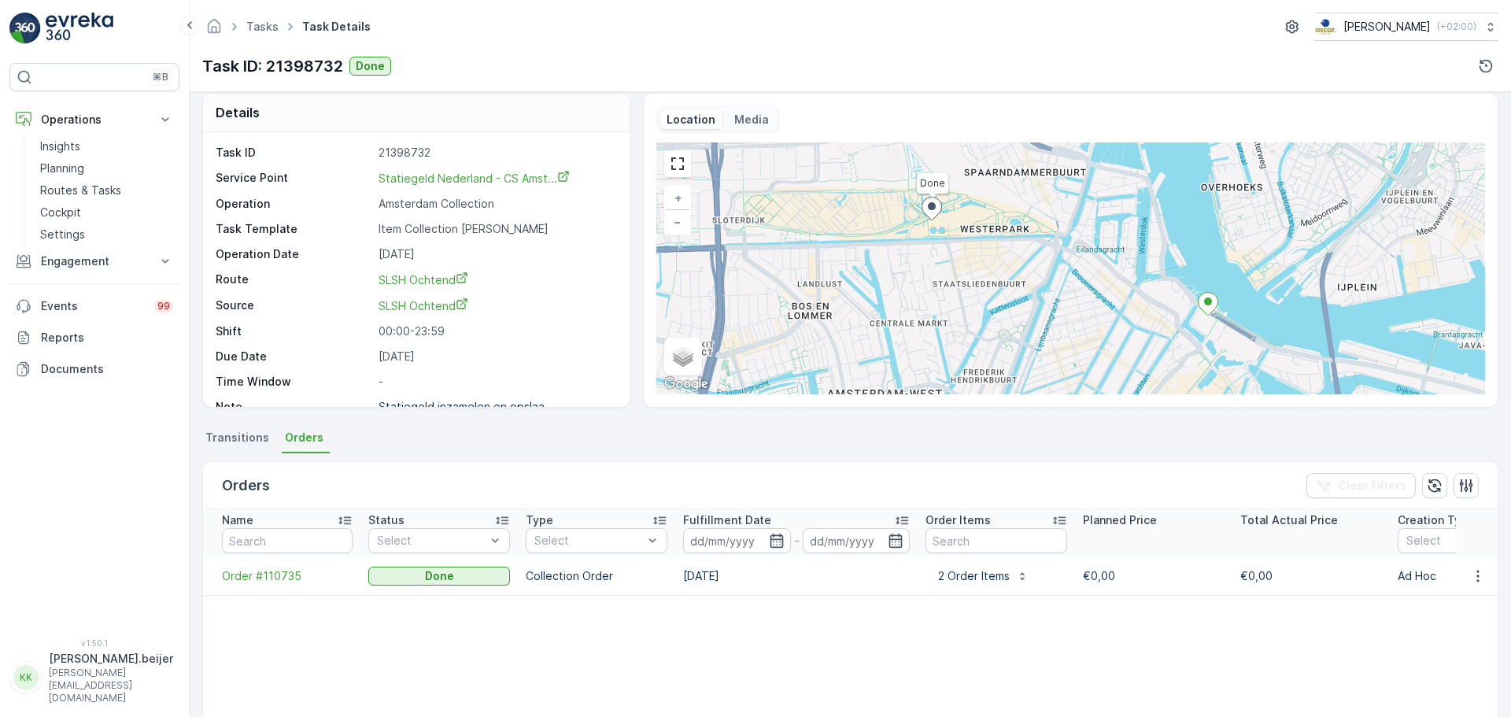
scroll to position [13, 0]
click at [1012, 573] on div "2 Order Items" at bounding box center [982, 575] width 94 height 16
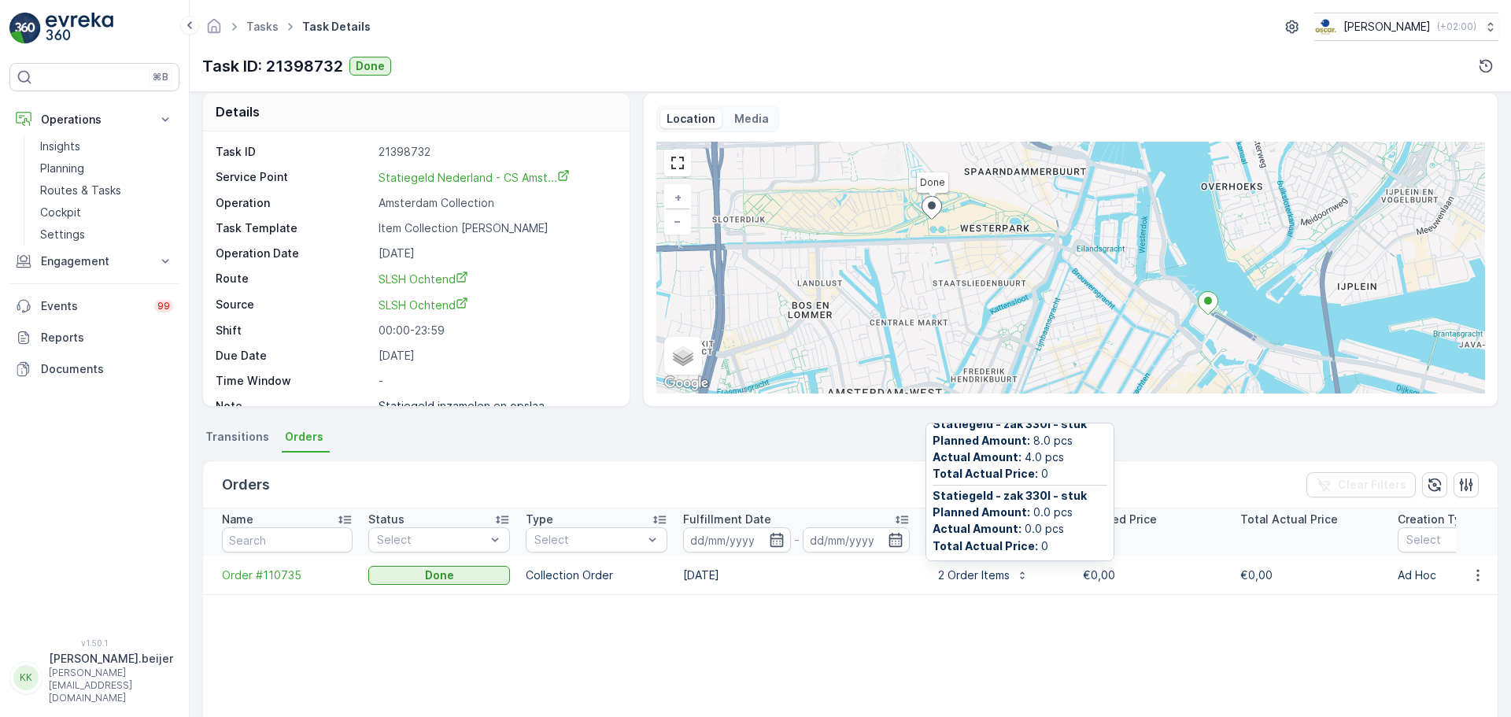
scroll to position [0, 0]
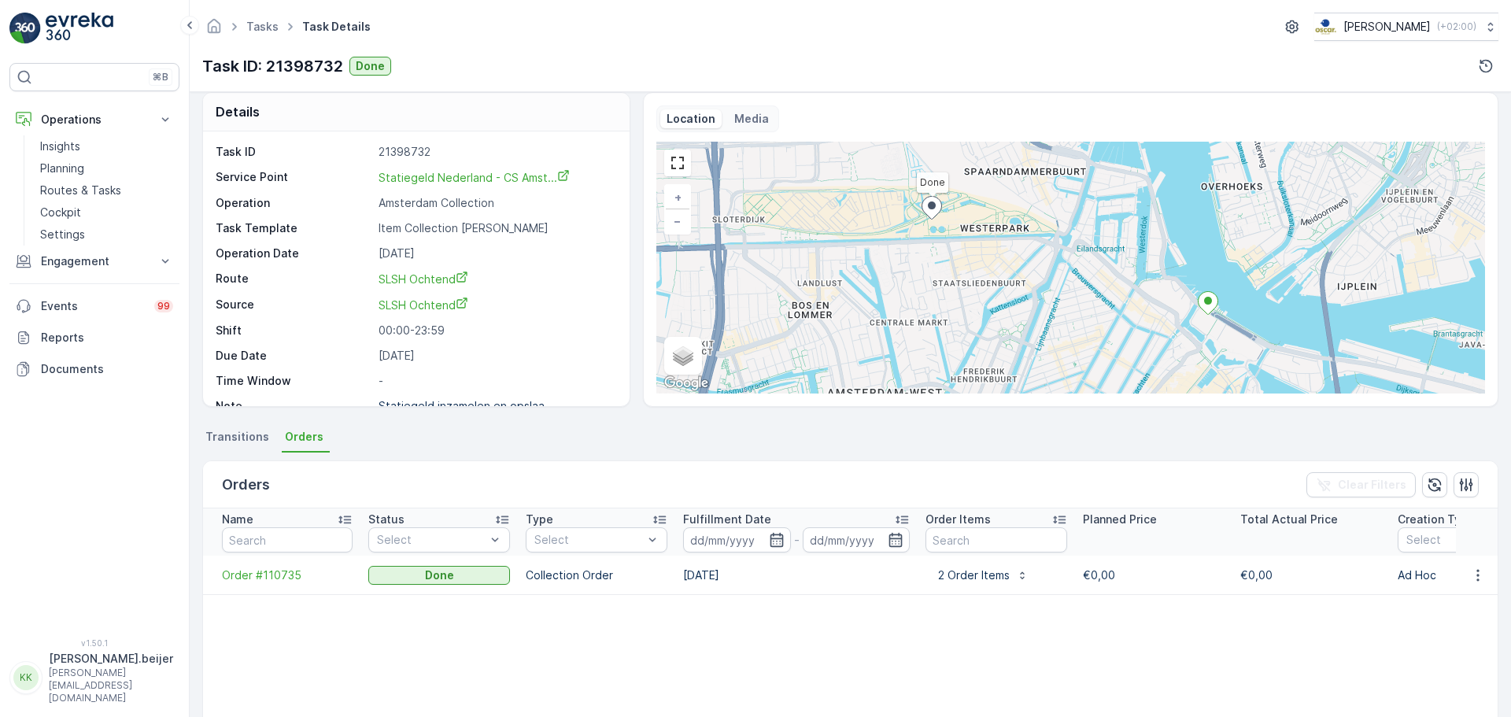
click at [896, 620] on table "Name Status Select Type Select Fulfillment Date - Order Items Planned Price Tot…" at bounding box center [1296, 700] width 2186 height 384
click at [252, 441] on span "Transitions" at bounding box center [237, 437] width 64 height 16
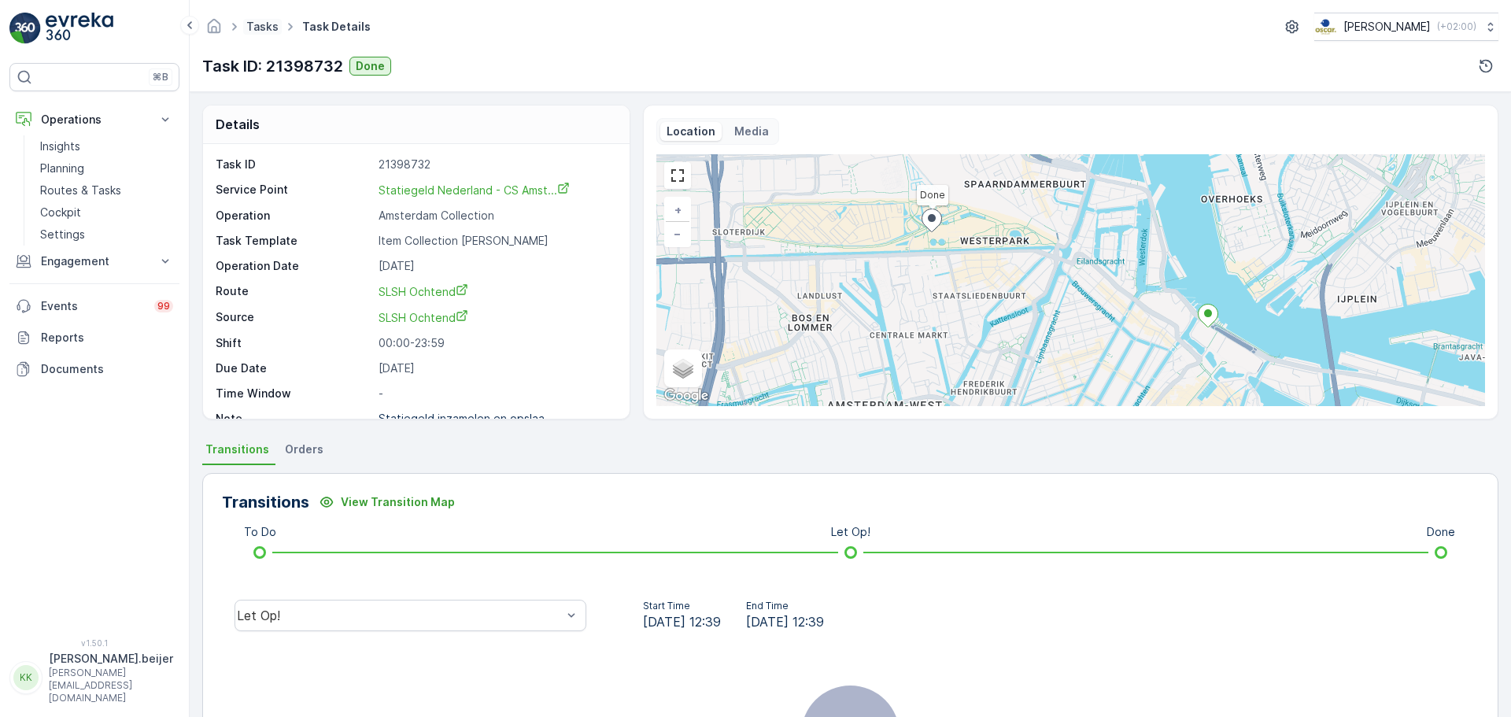
click at [264, 28] on link "Tasks" at bounding box center [262, 26] width 32 height 13
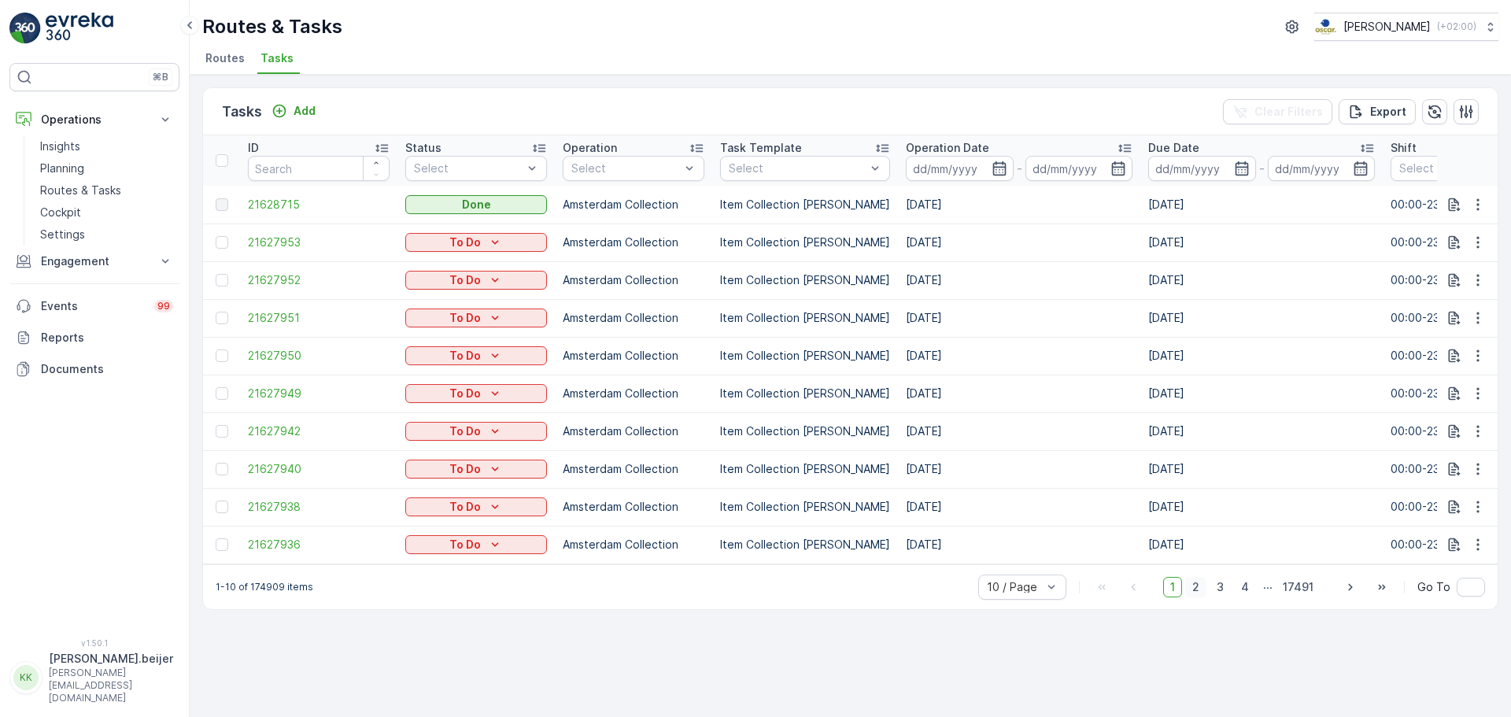
click at [1199, 596] on span "2" at bounding box center [1195, 587] width 21 height 20
